Goal: Check status: Check status

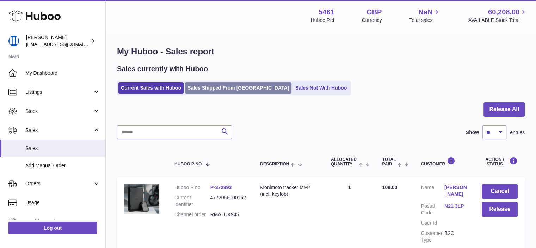
click at [199, 90] on link "Sales Shipped From [GEOGRAPHIC_DATA]" at bounding box center [238, 88] width 106 height 12
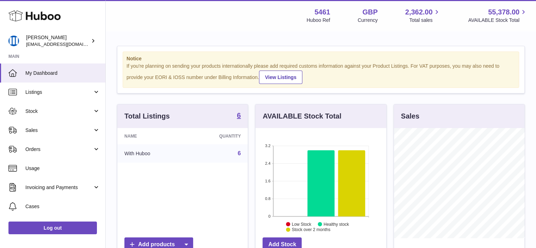
scroll to position [110, 131]
click at [46, 150] on span "Orders" at bounding box center [58, 149] width 67 height 7
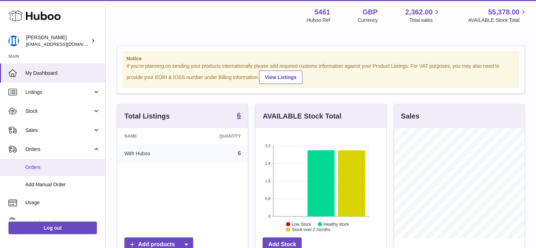
click at [57, 167] on span "Orders" at bounding box center [62, 167] width 75 height 7
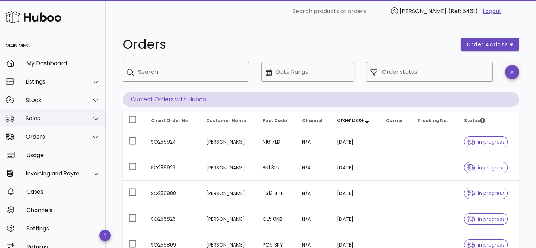
click at [50, 115] on div "Sales" at bounding box center [54, 118] width 57 height 7
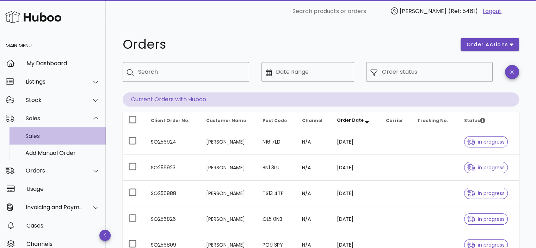
click at [52, 133] on div "Sales" at bounding box center [62, 135] width 75 height 7
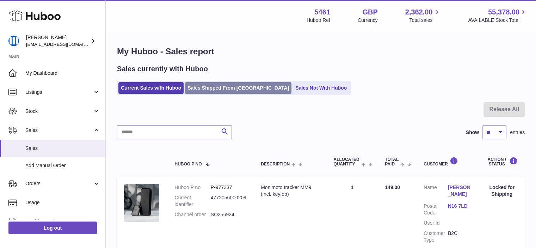
click at [222, 91] on link "Sales Shipped From [GEOGRAPHIC_DATA]" at bounding box center [238, 88] width 106 height 12
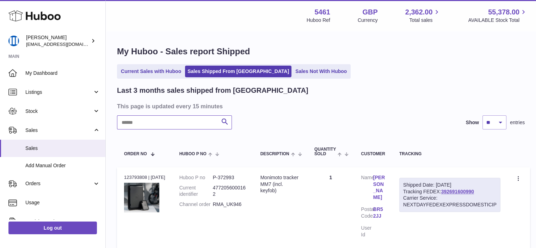
click at [188, 126] on input "text" at bounding box center [174, 122] width 115 height 14
paste input "*********"
type input "*********"
click at [456, 191] on link "392604095630" at bounding box center [457, 191] width 33 height 6
